Goal: Task Accomplishment & Management: Manage account settings

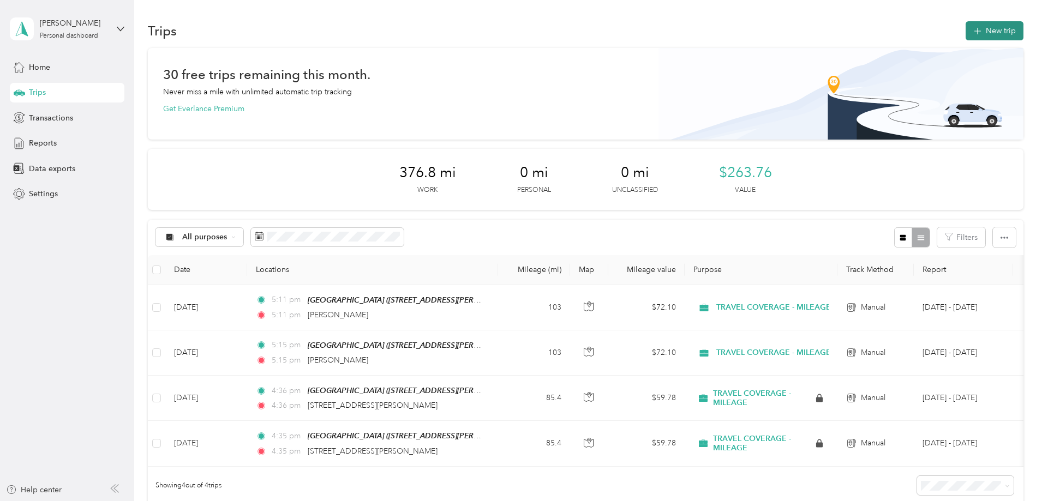
click at [965, 27] on button "New trip" at bounding box center [994, 30] width 58 height 19
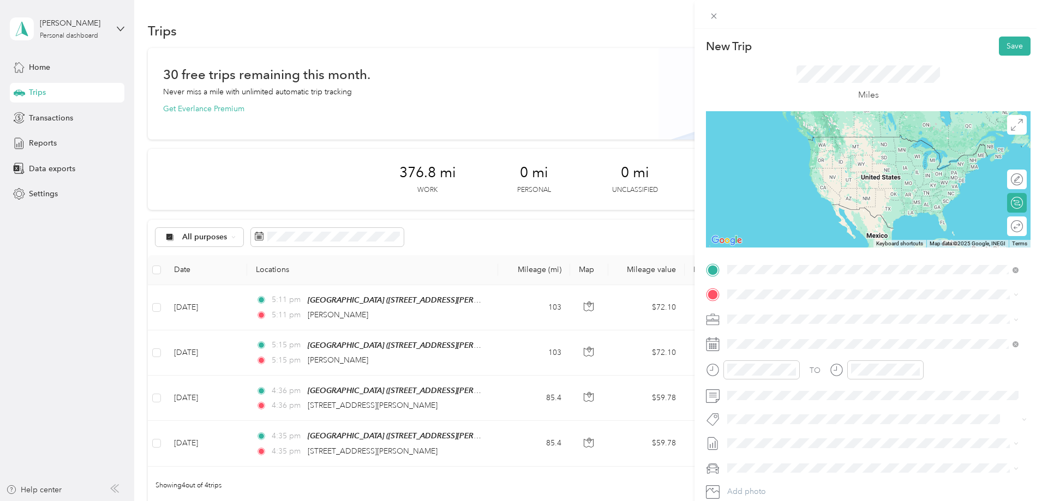
click at [829, 321] on div "TEAM GREENVILLE [STREET_ADDRESS][PERSON_NAME][US_STATE]" at bounding box center [833, 321] width 170 height 27
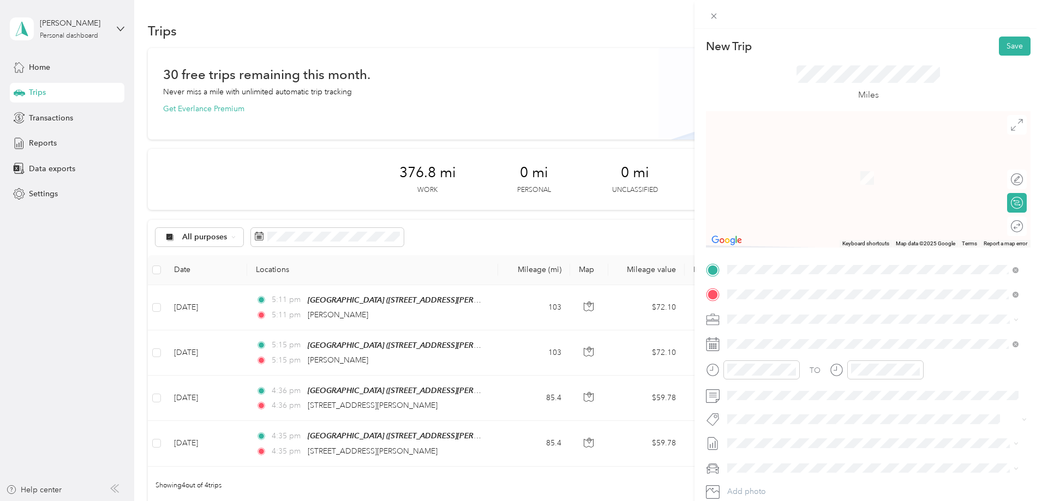
click at [791, 332] on span "Sheridan [US_STATE], [GEOGRAPHIC_DATA]" at bounding box center [809, 338] width 123 height 19
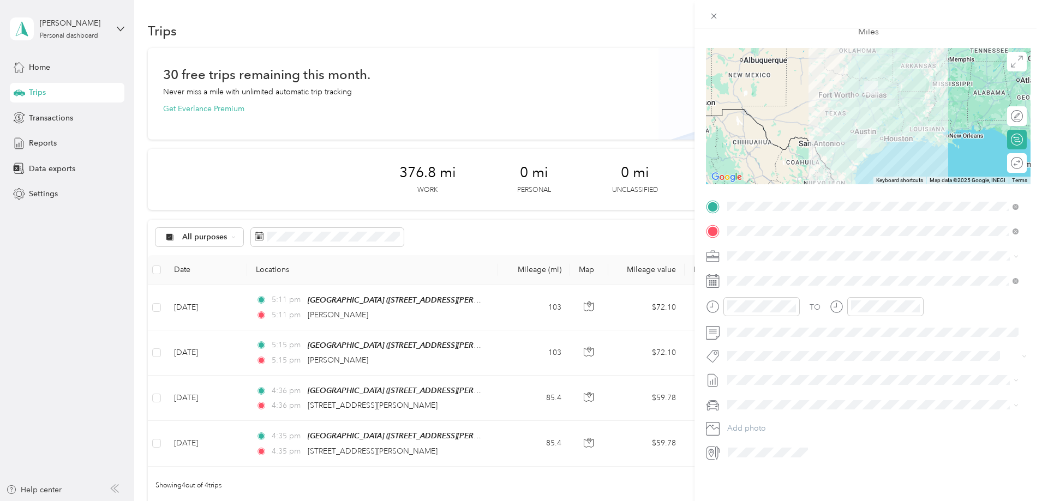
scroll to position [71, 0]
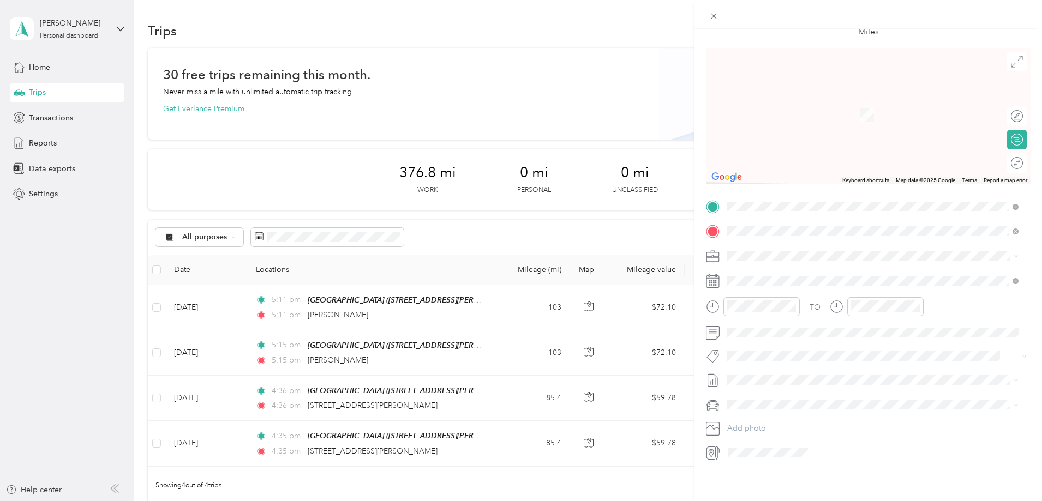
click at [791, 290] on span "Sherman [US_STATE], [GEOGRAPHIC_DATA]" at bounding box center [809, 297] width 123 height 19
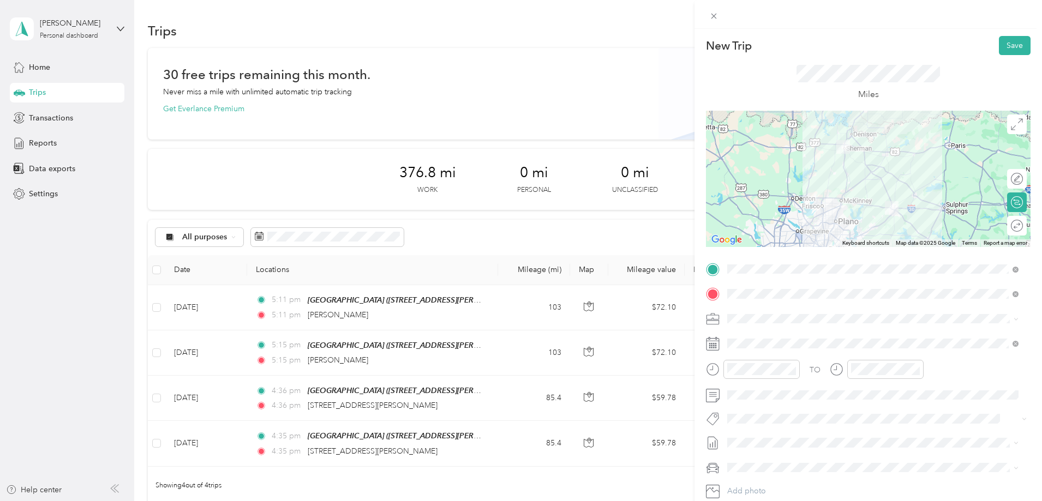
scroll to position [0, 0]
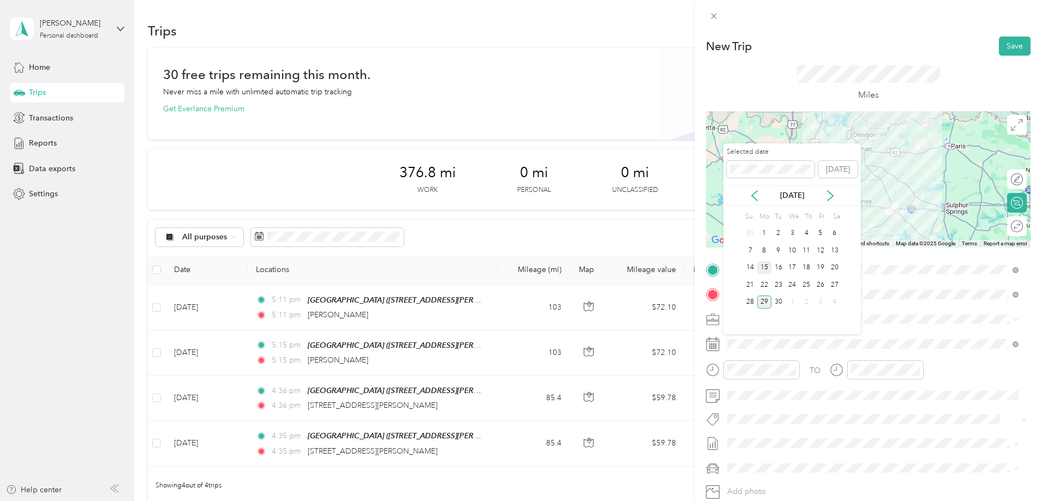
click at [767, 264] on div "15" at bounding box center [764, 268] width 14 height 14
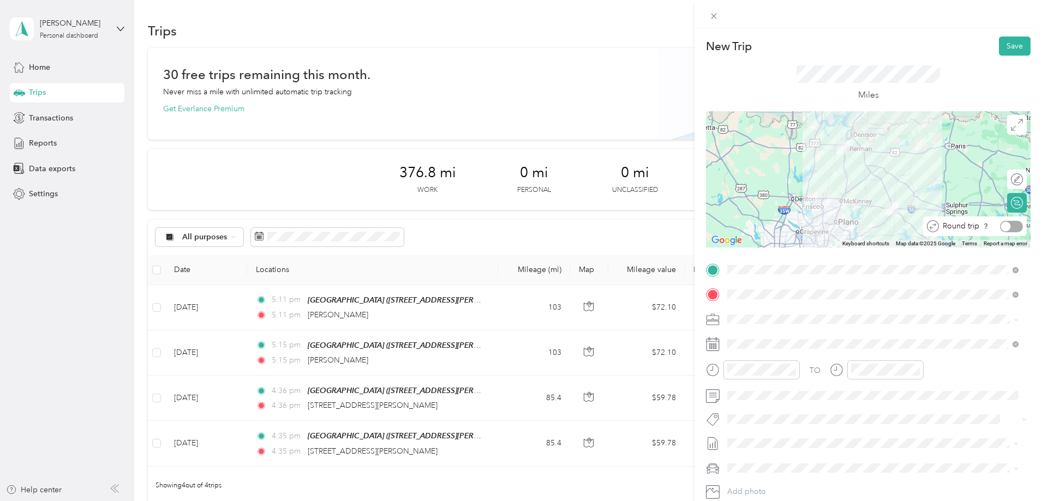
click at [1009, 227] on div at bounding box center [1011, 226] width 23 height 11
click at [1007, 50] on button "Save" at bounding box center [1015, 46] width 32 height 19
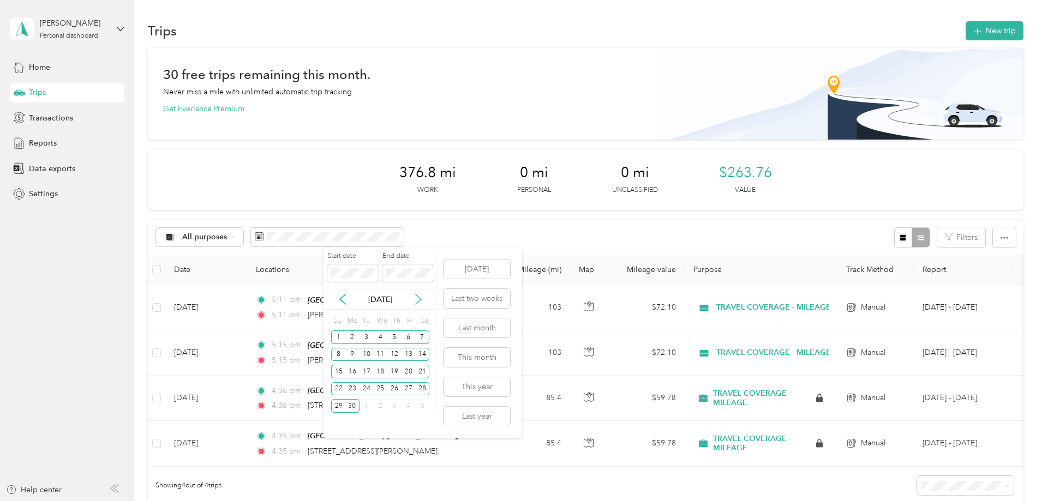
click at [417, 304] on icon at bounding box center [418, 299] width 11 height 11
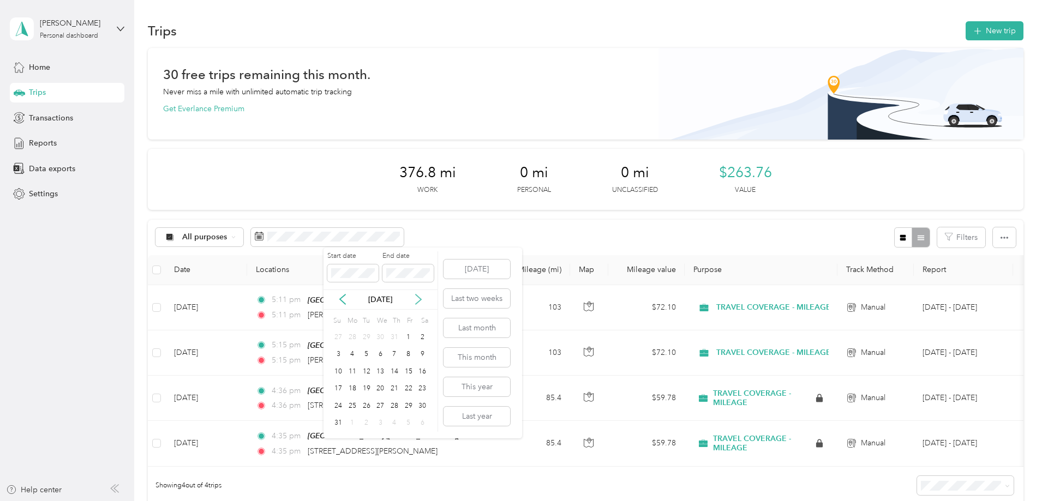
click at [417, 304] on icon at bounding box center [418, 299] width 11 height 11
click at [419, 307] on div "[DATE]" at bounding box center [380, 300] width 114 height 20
click at [419, 301] on icon at bounding box center [418, 299] width 11 height 11
click at [413, 407] on div "31" at bounding box center [408, 406] width 14 height 14
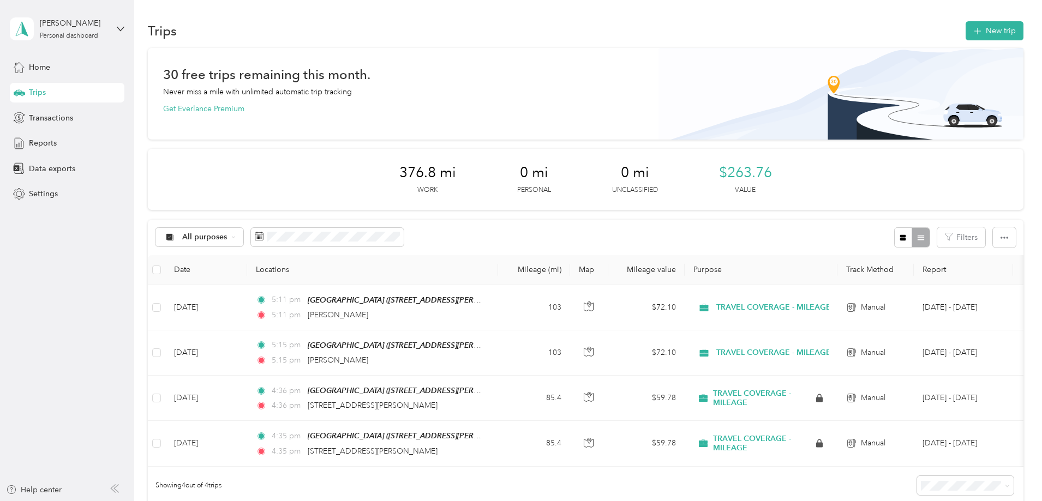
click at [555, 235] on div "All purposes Filters" at bounding box center [585, 237] width 875 height 35
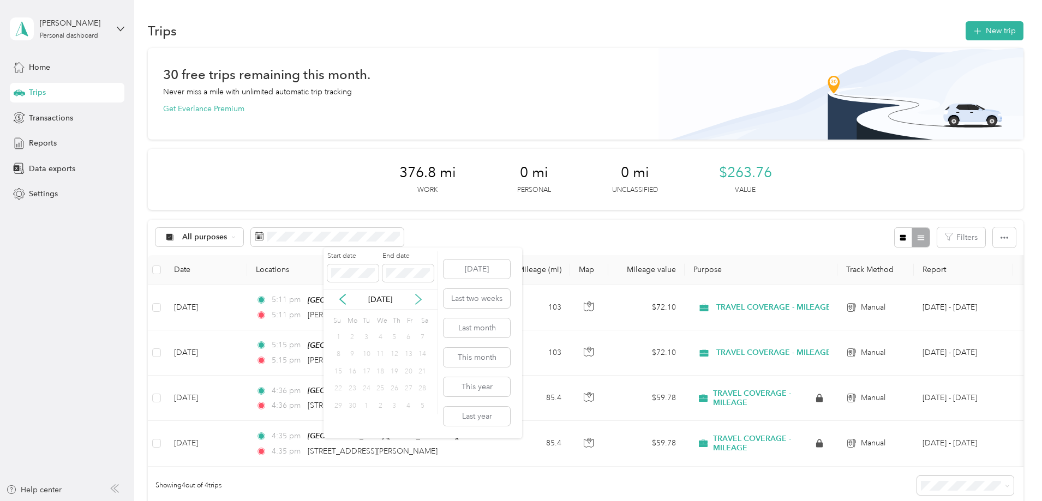
click at [423, 298] on icon at bounding box center [418, 299] width 11 height 11
click at [416, 345] on div "4" at bounding box center [423, 337] width 14 height 17
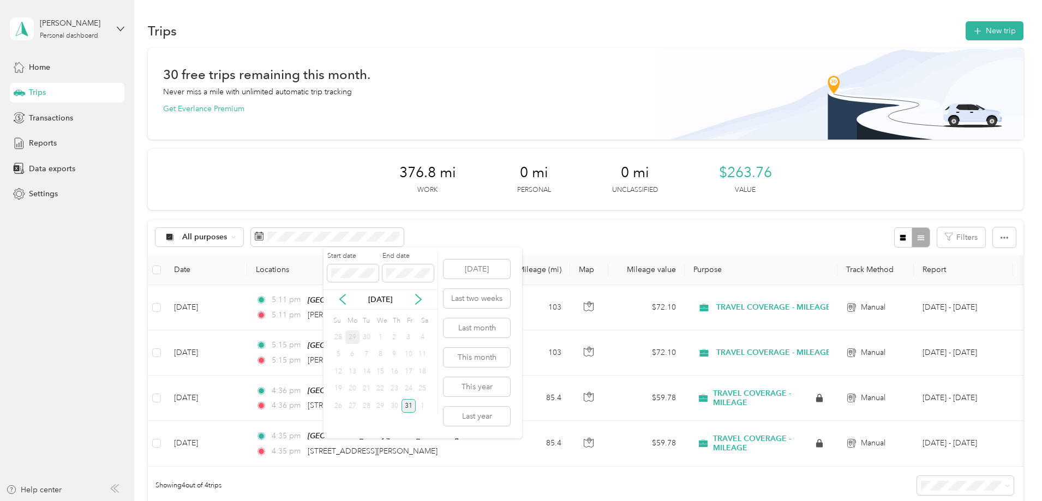
click at [405, 407] on div "31" at bounding box center [408, 406] width 14 height 14
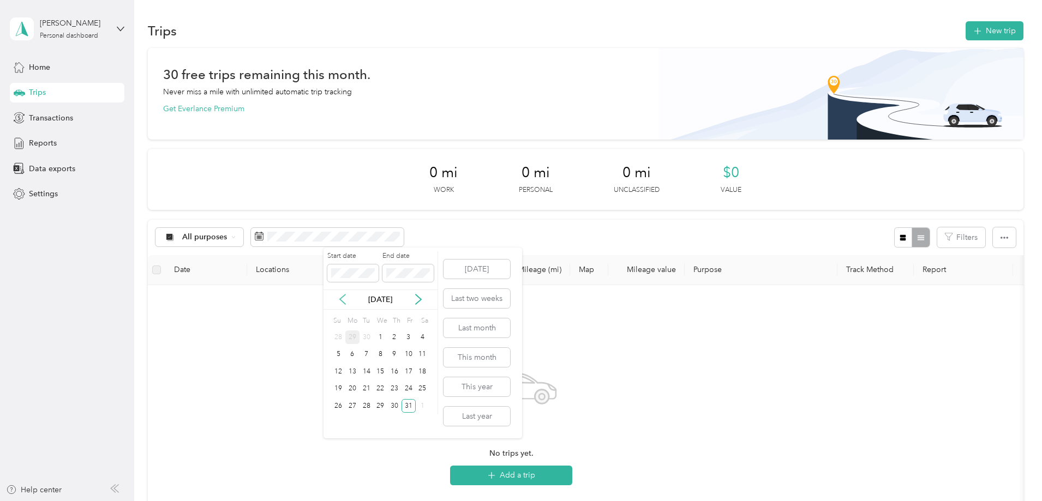
click at [339, 300] on icon at bounding box center [342, 299] width 11 height 11
click at [339, 301] on icon at bounding box center [342, 299] width 11 height 11
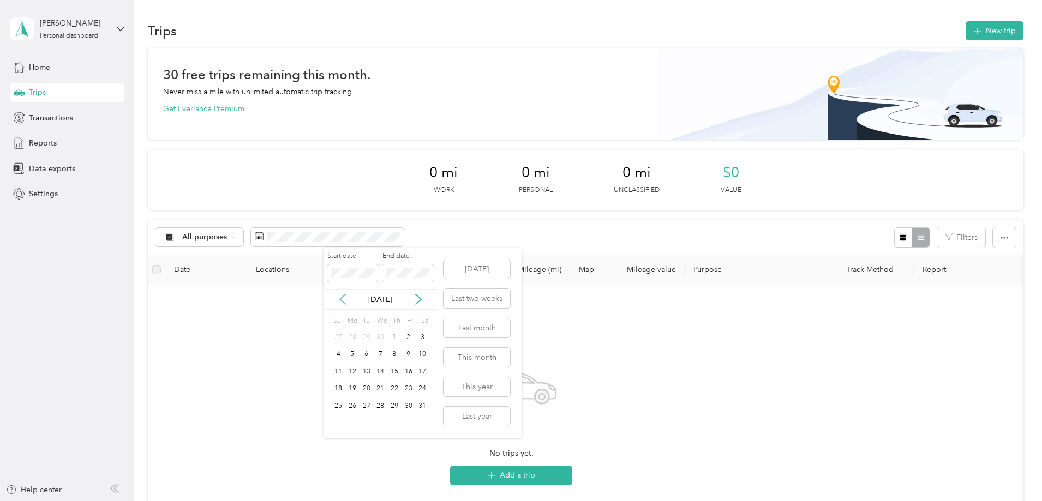
click at [339, 301] on icon at bounding box center [342, 299] width 11 height 11
click at [363, 353] on div "4" at bounding box center [366, 355] width 14 height 14
click at [416, 363] on div "15" at bounding box center [423, 371] width 14 height 17
click at [418, 362] on div "8" at bounding box center [423, 354] width 14 height 17
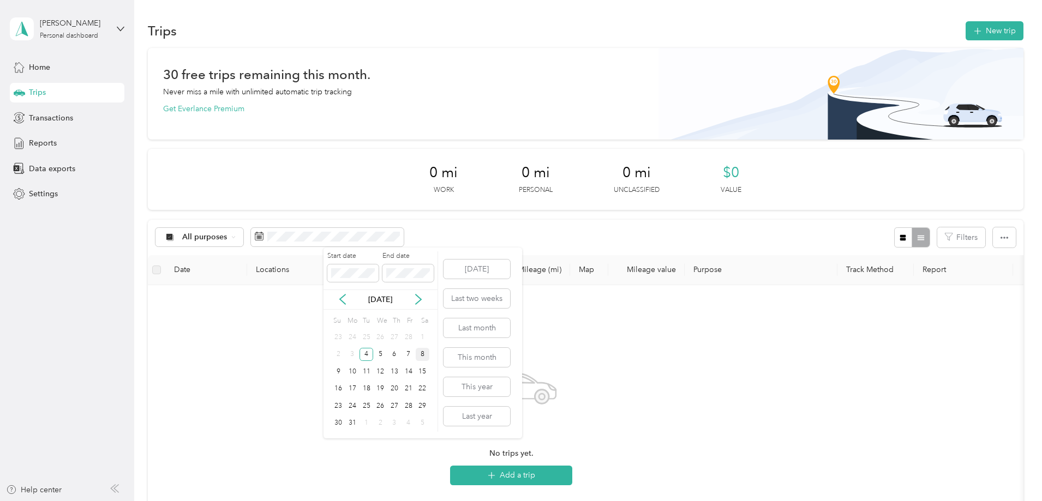
click at [418, 361] on div "8" at bounding box center [423, 355] width 14 height 14
click at [419, 363] on div "15" at bounding box center [423, 371] width 14 height 17
click at [415, 298] on icon at bounding box center [418, 299] width 11 height 11
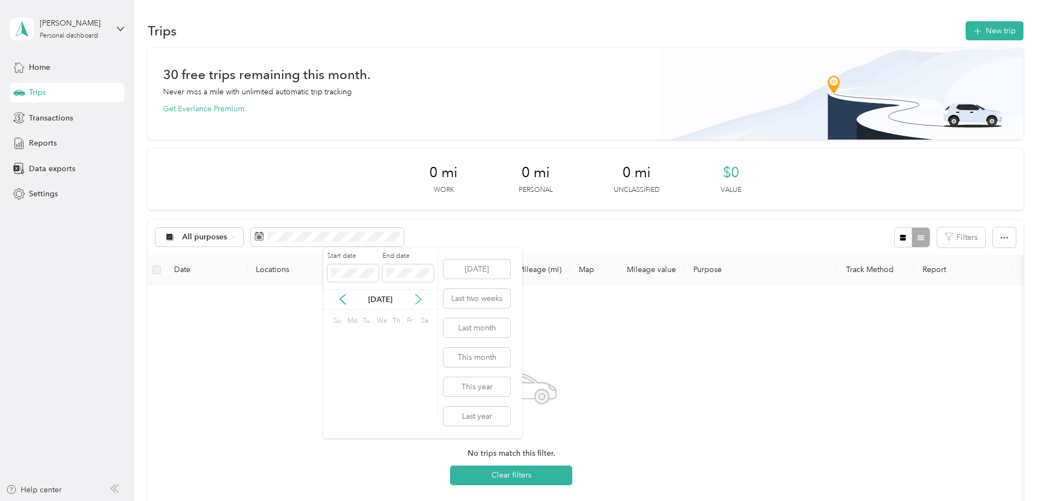
click at [415, 298] on icon at bounding box center [418, 299] width 11 height 11
click at [420, 304] on icon at bounding box center [418, 299] width 11 height 11
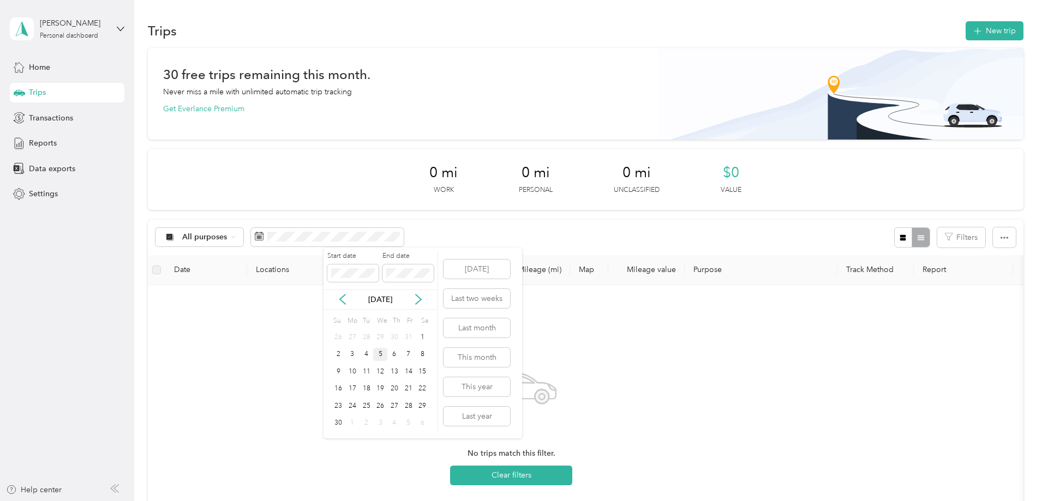
click at [384, 354] on div "5" at bounding box center [380, 355] width 14 height 14
click at [367, 278] on span at bounding box center [352, 273] width 51 height 17
click at [338, 297] on icon at bounding box center [342, 299] width 11 height 11
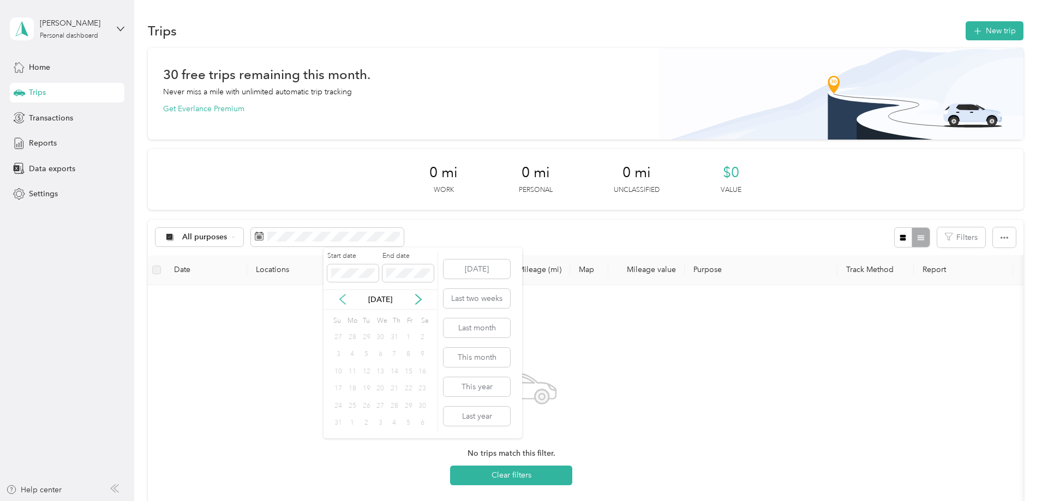
click at [338, 297] on icon at bounding box center [342, 299] width 11 height 11
click at [345, 298] on icon at bounding box center [342, 299] width 11 height 11
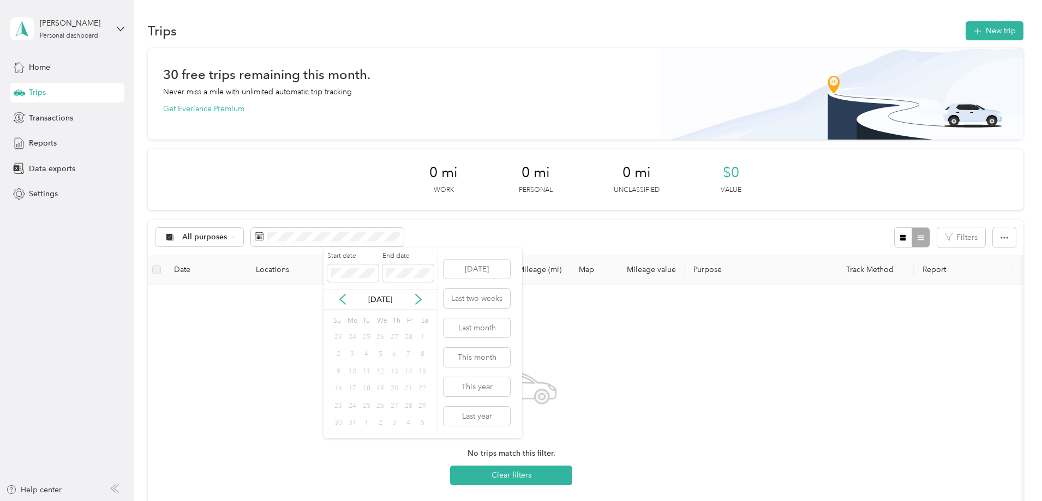
click at [352, 336] on div "24" at bounding box center [352, 338] width 14 height 14
click at [349, 387] on div "17" at bounding box center [352, 389] width 14 height 14
click at [350, 393] on div "17" at bounding box center [352, 389] width 14 height 14
click at [349, 407] on div "24" at bounding box center [352, 406] width 14 height 14
click at [442, 248] on div "[DATE] Last two weeks Last month This month This year Last year" at bounding box center [476, 343] width 69 height 191
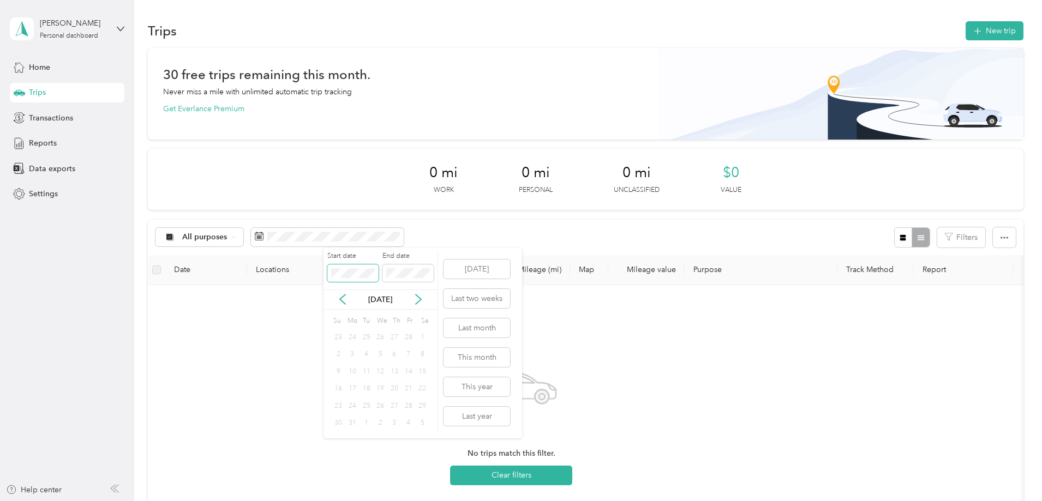
click at [291, 277] on body "[PERSON_NAME] Personal dashboard Home Trips Transactions Reports Data exports S…" at bounding box center [518, 250] width 1036 height 501
click at [269, 306] on div "No trips match this filter. Clear filters" at bounding box center [512, 424] width 710 height 260
click at [55, 68] on div "Home" at bounding box center [67, 67] width 115 height 20
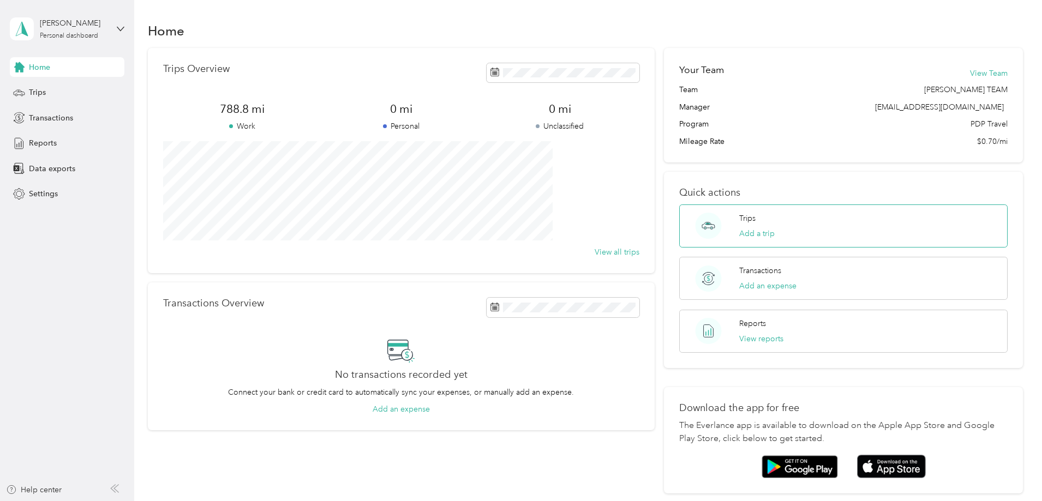
click at [758, 216] on div "Trips Add a trip" at bounding box center [756, 226] width 35 height 27
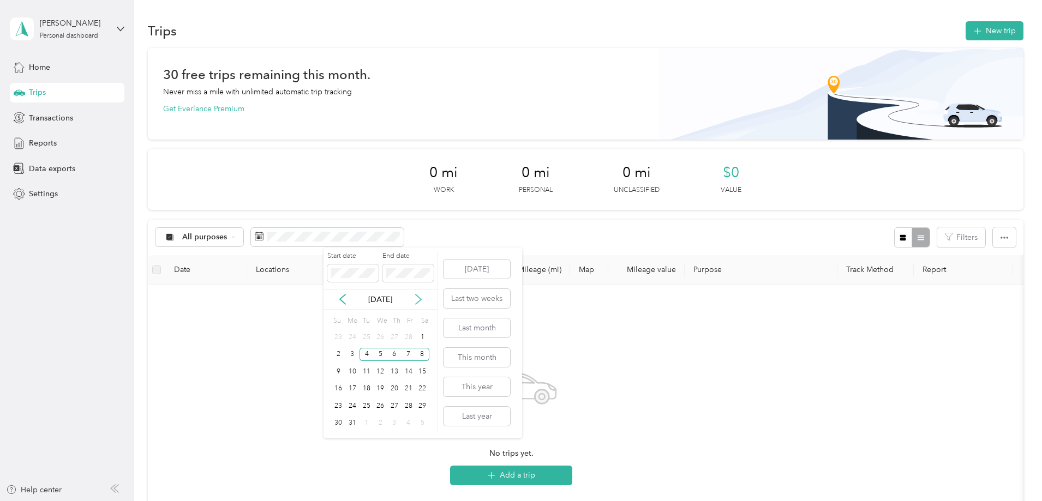
click at [415, 302] on icon at bounding box center [418, 299] width 11 height 11
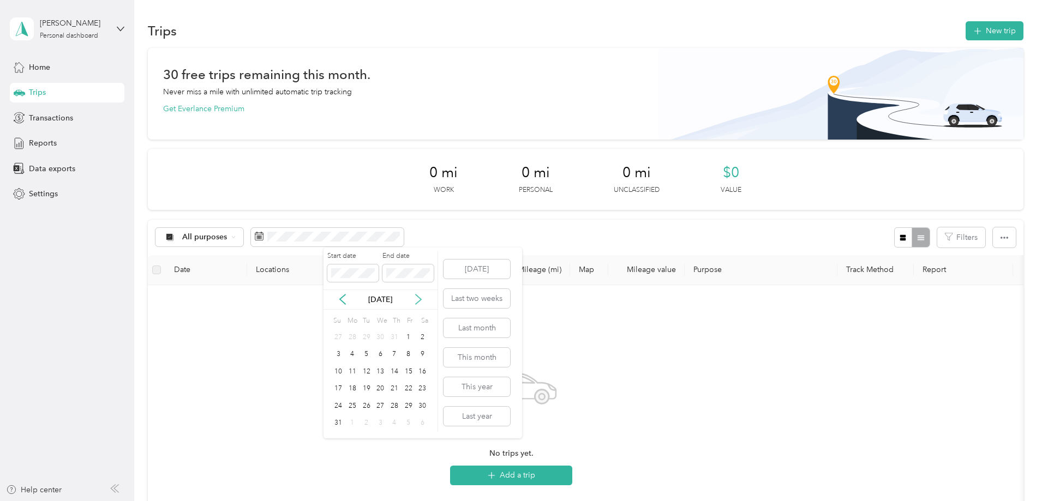
click at [415, 302] on icon at bounding box center [418, 299] width 11 height 11
click at [468, 391] on button "This year" at bounding box center [476, 386] width 67 height 19
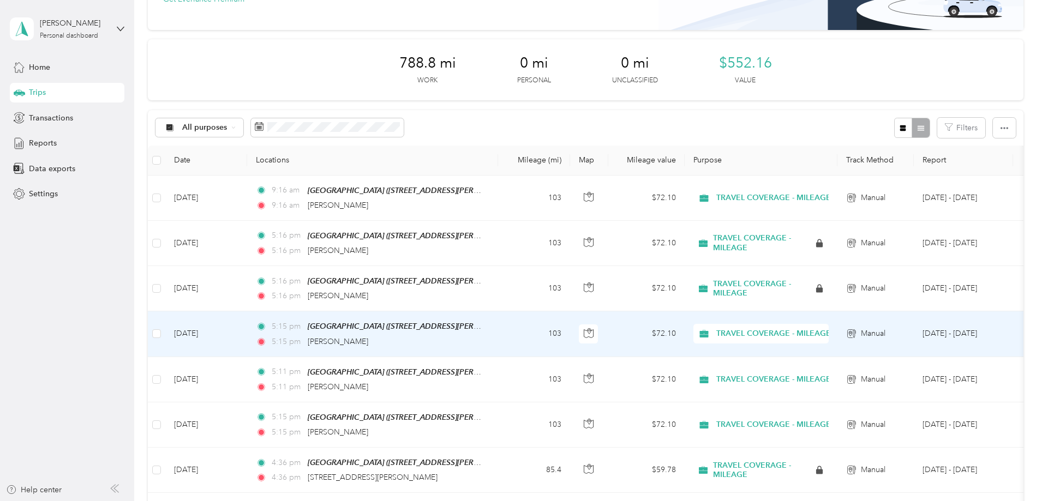
scroll to position [67, 0]
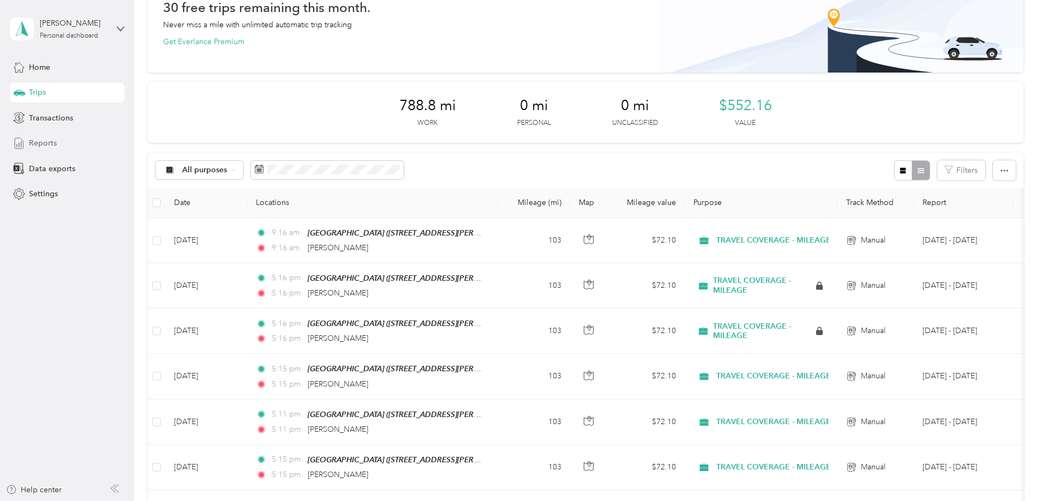
click at [53, 146] on span "Reports" at bounding box center [43, 142] width 28 height 11
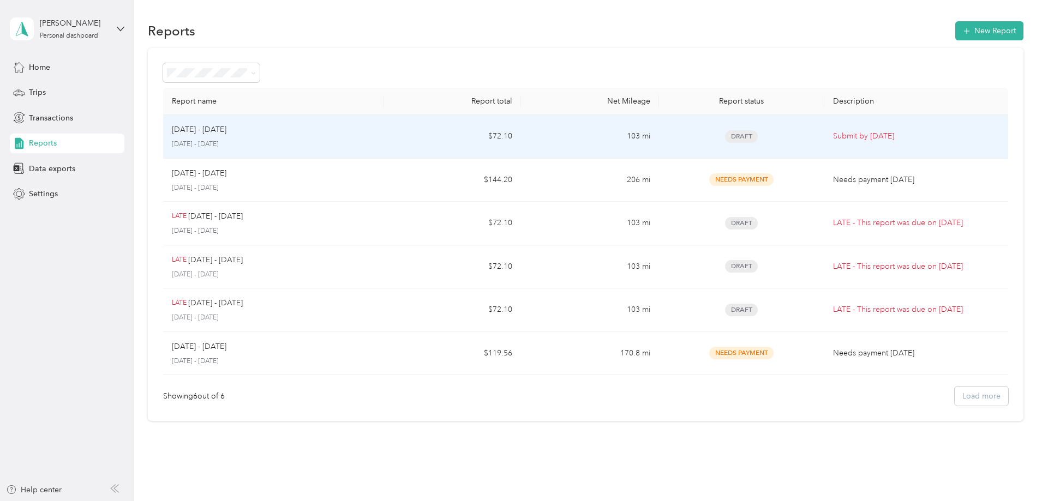
click at [749, 146] on td "Draft" at bounding box center [741, 137] width 165 height 44
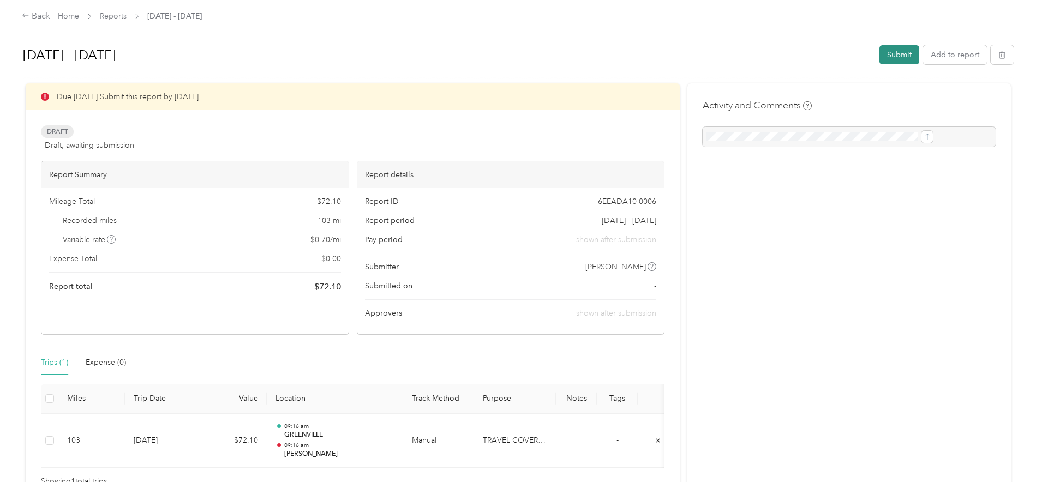
click at [879, 59] on button "Submit" at bounding box center [899, 54] width 40 height 19
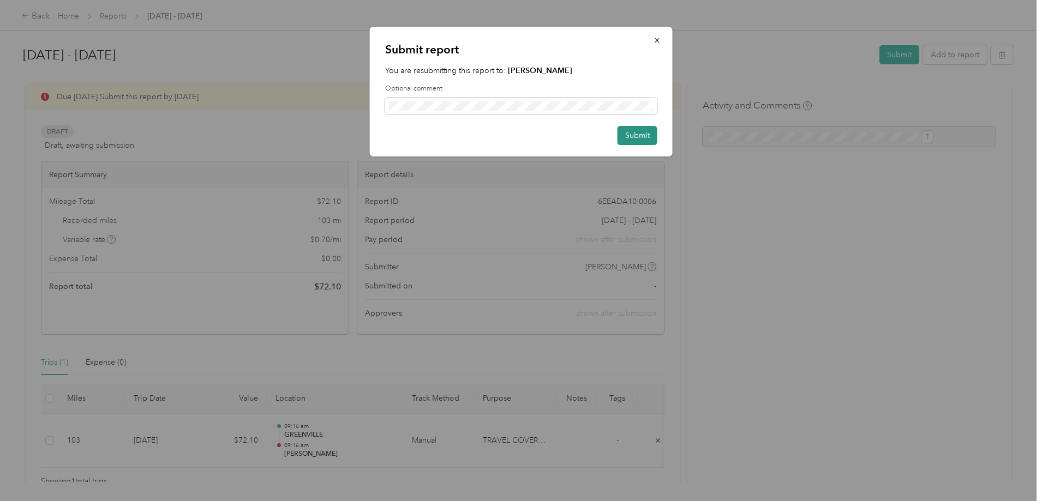
click at [631, 133] on button "Submit" at bounding box center [637, 135] width 40 height 19
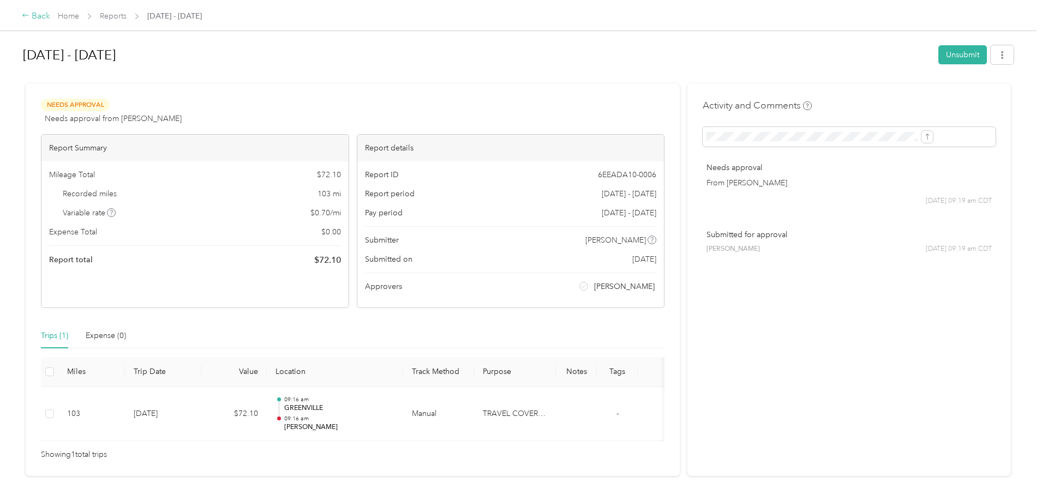
click at [50, 16] on div "Back" at bounding box center [36, 16] width 28 height 13
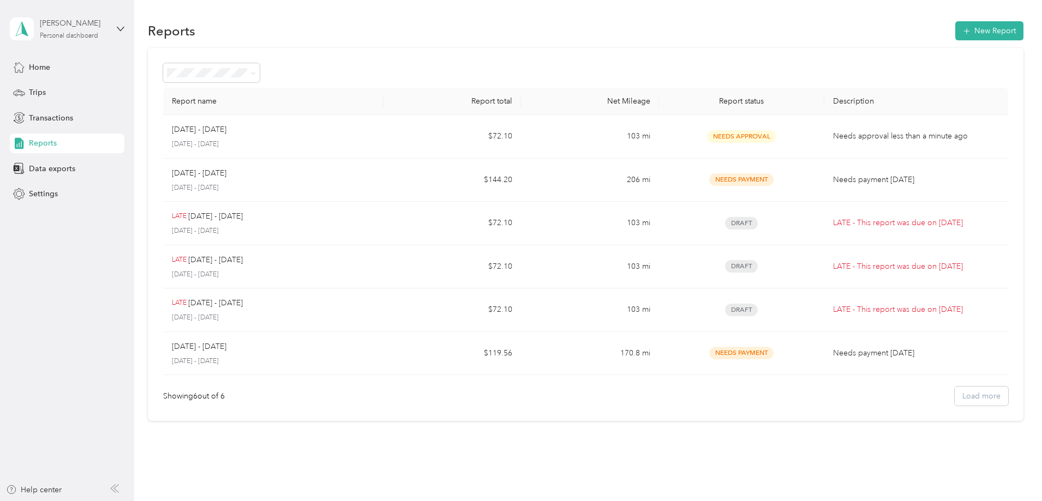
click at [106, 39] on div "[PERSON_NAME] Personal dashboard" at bounding box center [74, 28] width 68 height 22
click at [35, 91] on div "Log out" at bounding box center [41, 89] width 42 height 11
